Goal: Transaction & Acquisition: Book appointment/travel/reservation

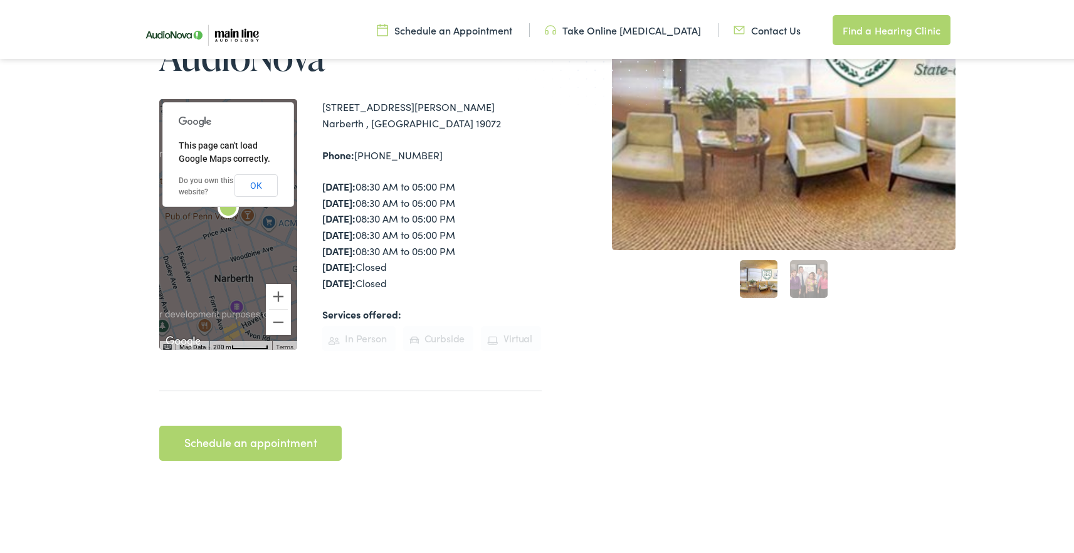
click at [214, 29] on img at bounding box center [200, 33] width 144 height 48
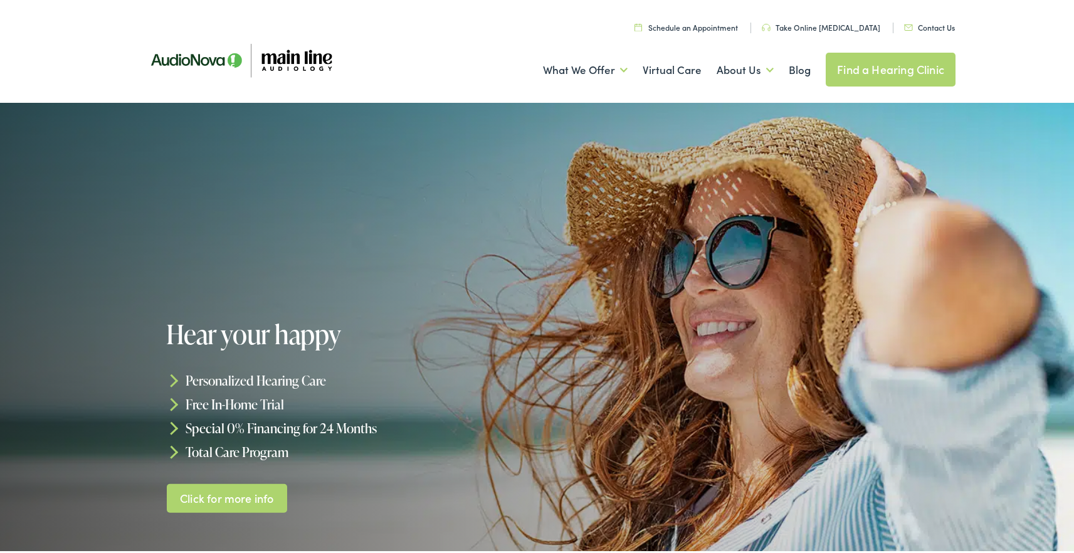
click at [687, 26] on link "Schedule an Appointment" at bounding box center [686, 24] width 103 height 11
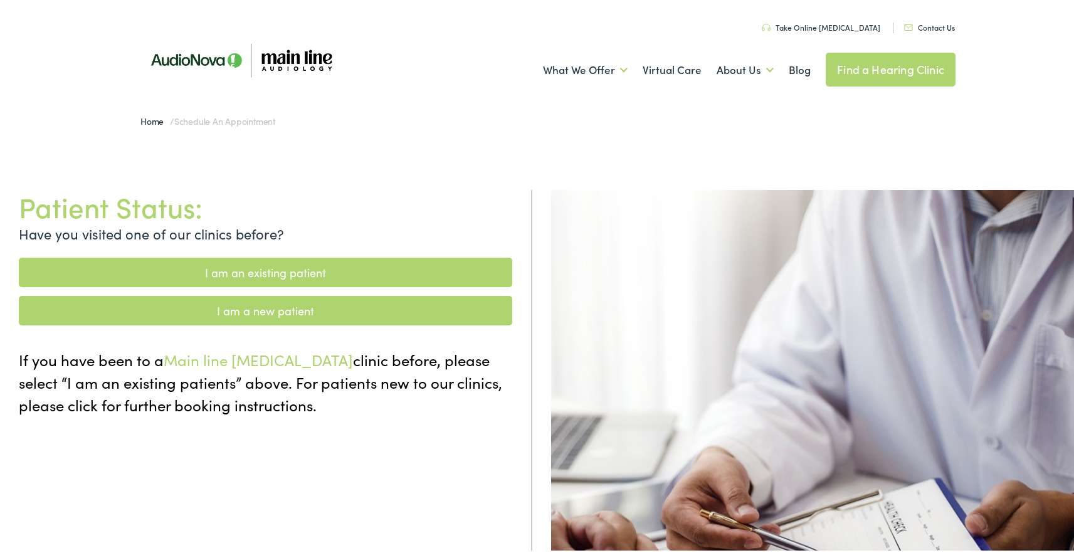
click at [295, 269] on link "I am an existing patient" at bounding box center [266, 269] width 494 height 29
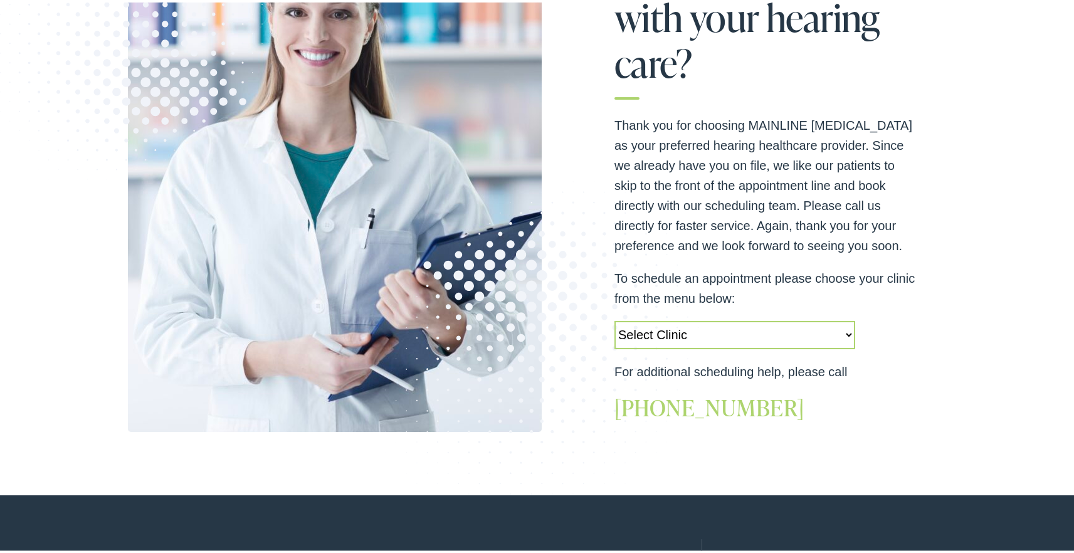
scroll to position [337, 0]
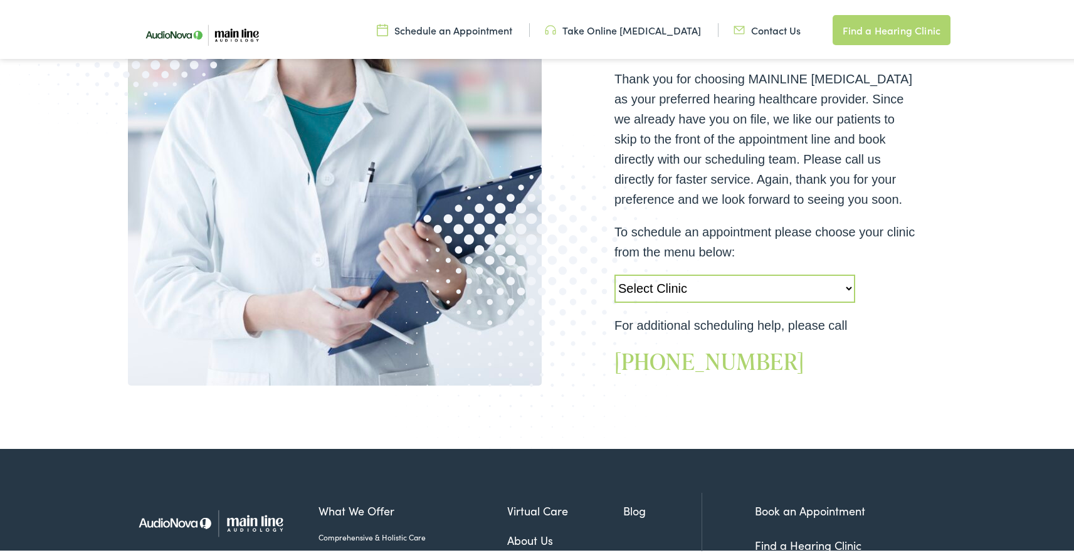
click at [844, 282] on select "Select Clinic Jenkintown-PA-AudioNova 505 Old York Road Audubon-PA-Main Line Au…" at bounding box center [735, 286] width 241 height 28
select select "https://mainline.alpacaaudiology.com/locations/narberth-pa/"
click at [615, 272] on select "Select Clinic Jenkintown-PA-AudioNova 505 Old York Road Audubon-PA-Main Line Au…" at bounding box center [735, 286] width 241 height 28
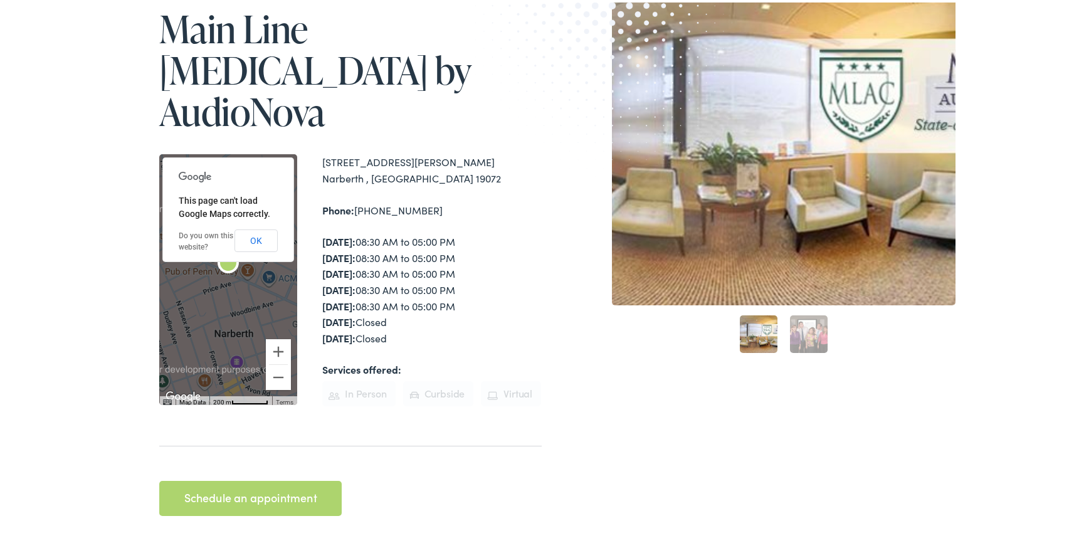
scroll to position [231, 0]
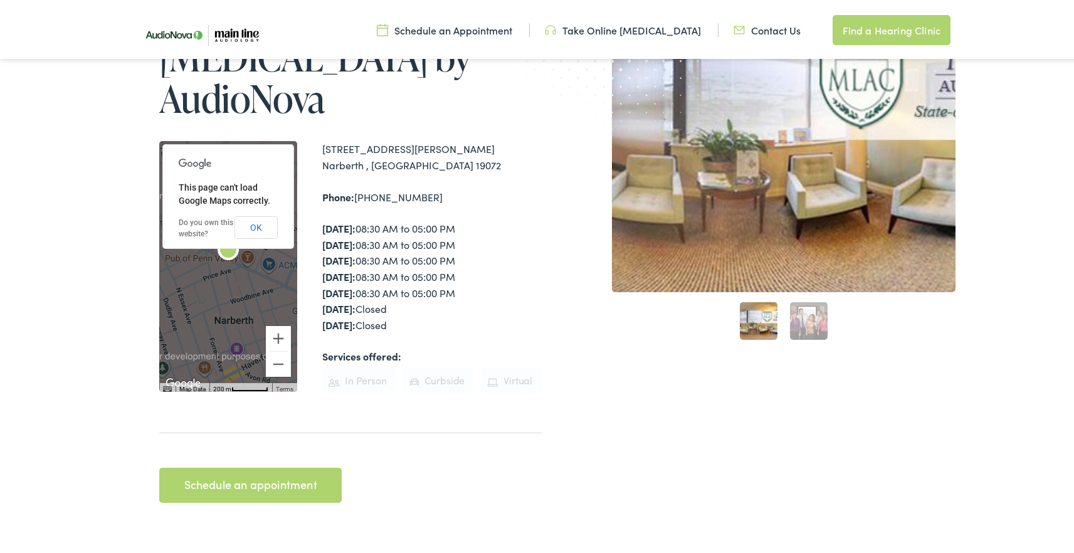
click at [263, 465] on link "Schedule an appointment" at bounding box center [250, 482] width 182 height 35
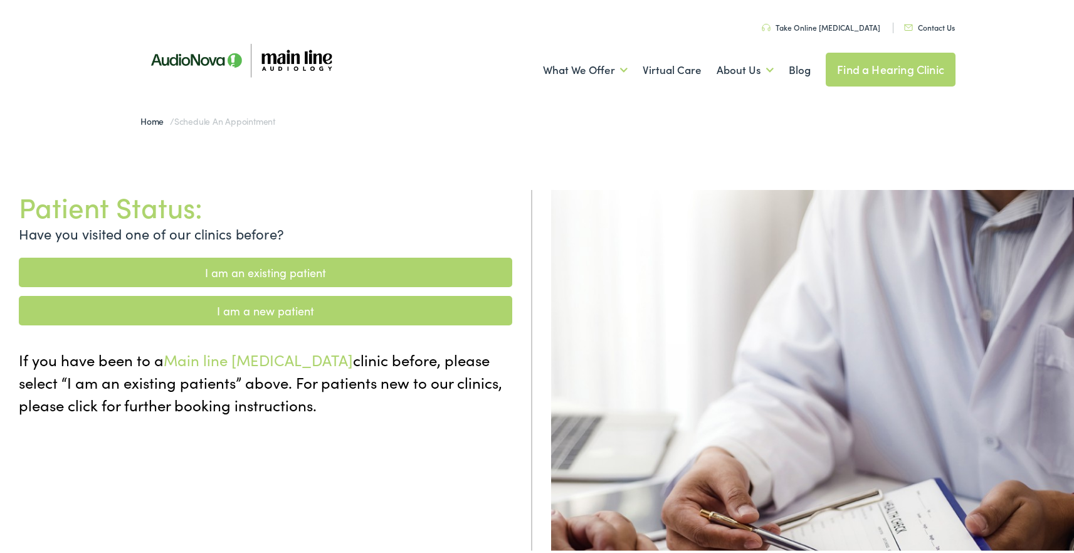
click at [278, 312] on link "I am a new patient" at bounding box center [266, 307] width 494 height 29
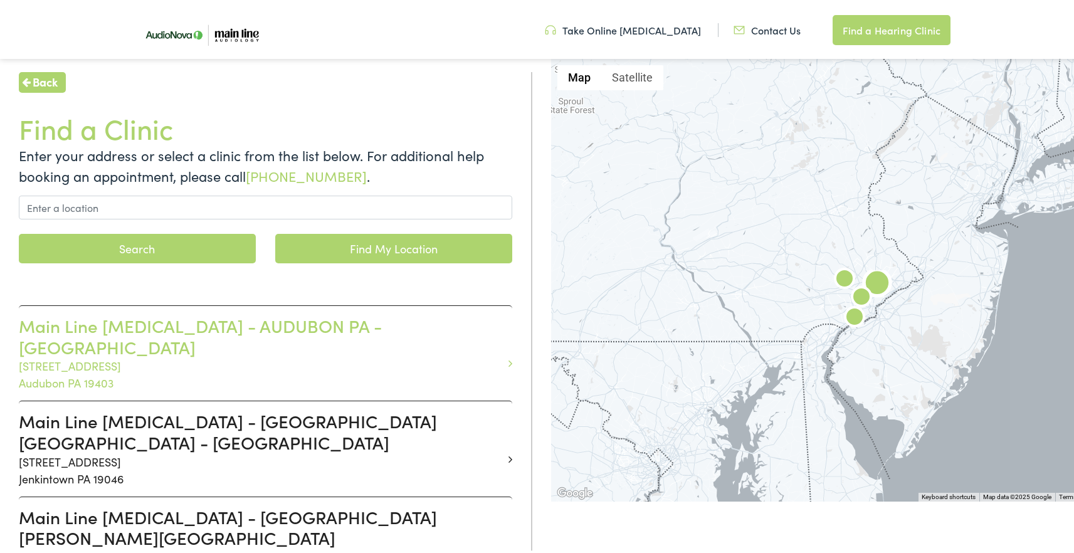
scroll to position [346, 0]
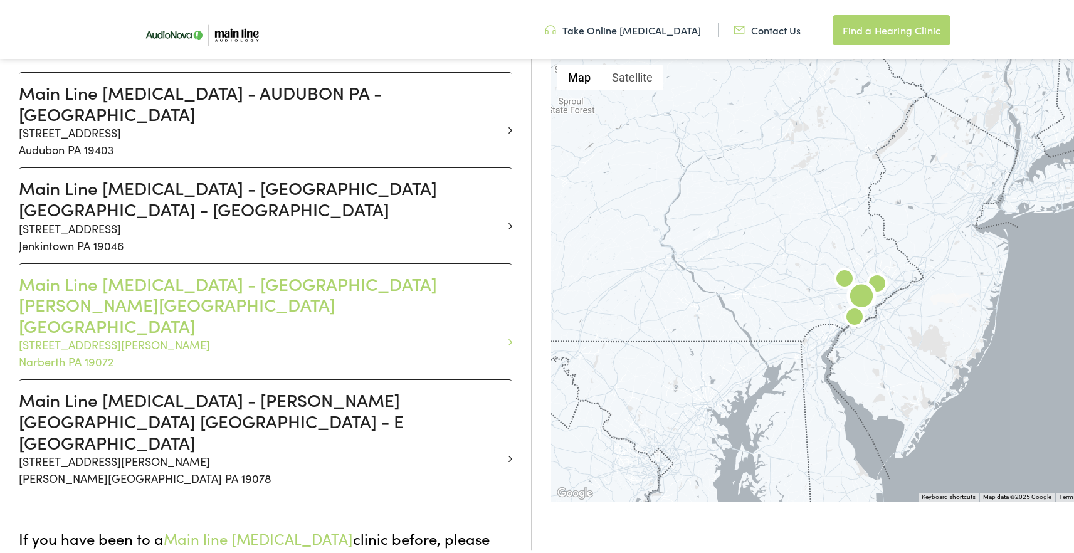
click at [475, 334] on p "[STREET_ADDRESS][PERSON_NAME]" at bounding box center [261, 351] width 484 height 34
